Goal: Information Seeking & Learning: Find specific page/section

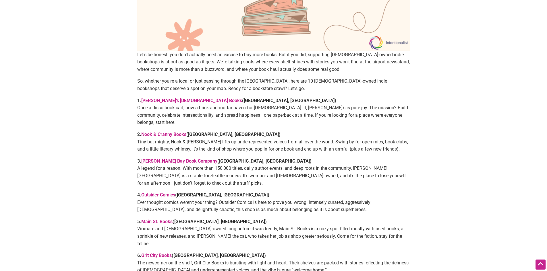
scroll to position [287, 0]
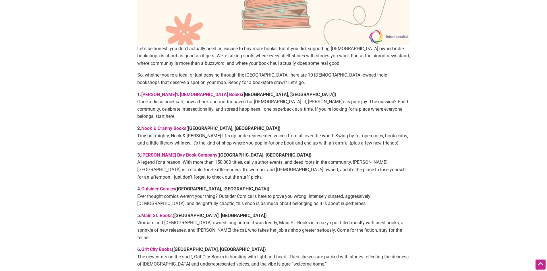
click at [155, 186] on link "Outsider Comics" at bounding box center [158, 188] width 34 height 5
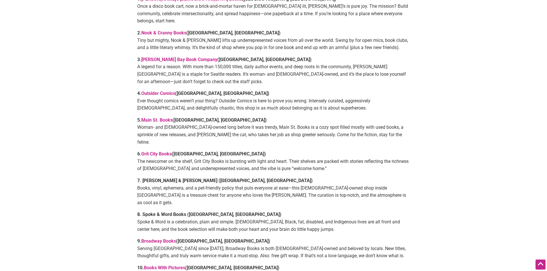
scroll to position [478, 0]
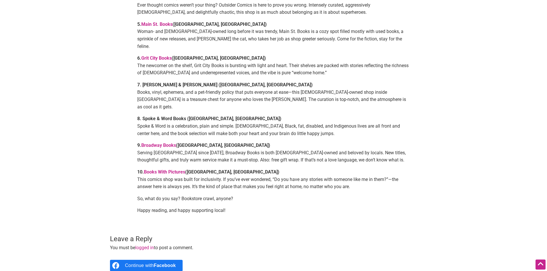
click at [174, 169] on link "Books With Pictures" at bounding box center [164, 171] width 41 height 5
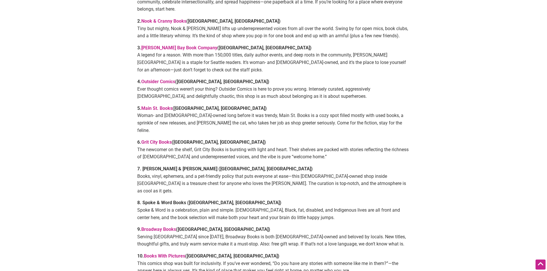
scroll to position [383, 0]
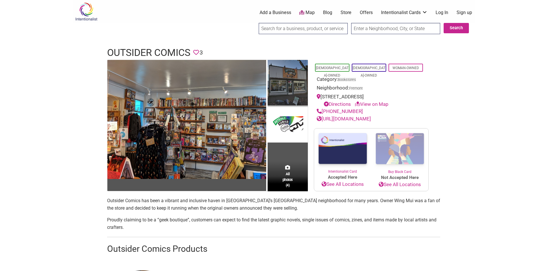
click at [292, 81] on img at bounding box center [287, 83] width 40 height 47
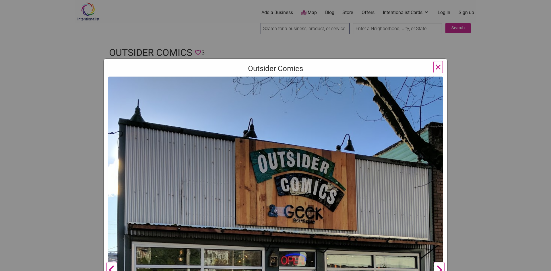
scroll to position [96, 0]
